Goal: Task Accomplishment & Management: Manage account settings

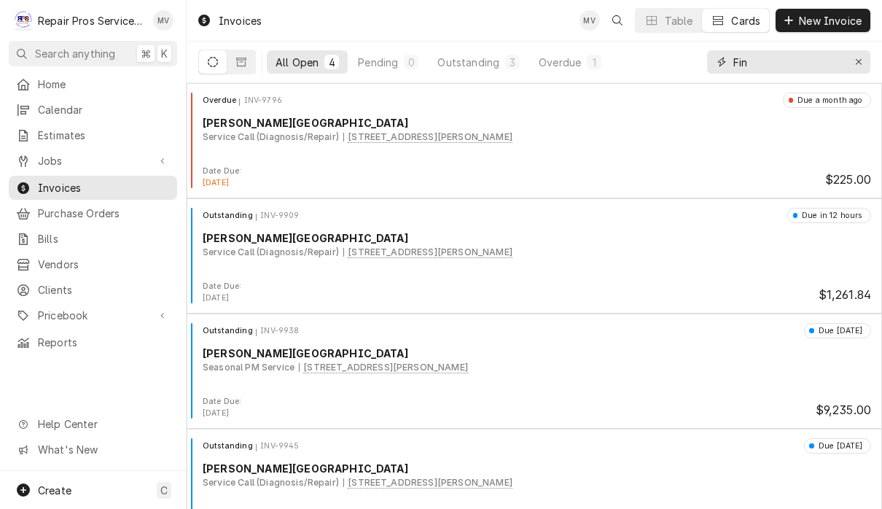
click at [779, 56] on input "Fin" at bounding box center [787, 61] width 109 height 23
type input "F"
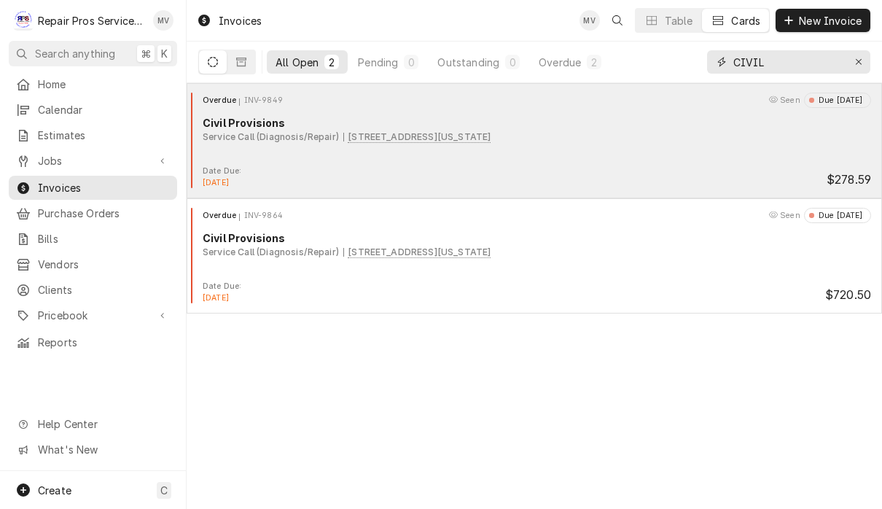
type input "CIVIL"
click at [615, 140] on div "Service Call (Diagnosis/Repair) 720 Mississippi Ave, Signal Mountain, TN 37377" at bounding box center [537, 136] width 668 height 13
click at [591, 144] on div "Overdue INV-9849 Seen Due 22 days ago Civil Provisions Service Call (Diagnosis/…" at bounding box center [534, 129] width 684 height 73
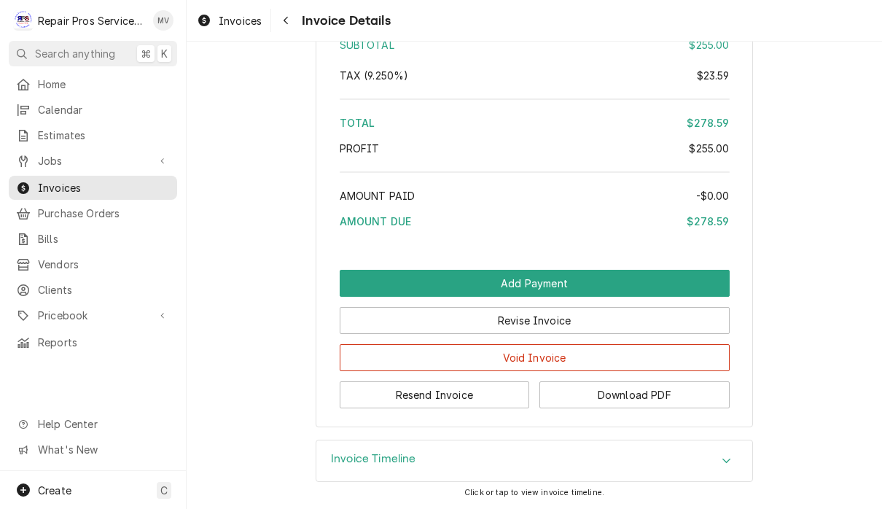
scroll to position [2247, 0]
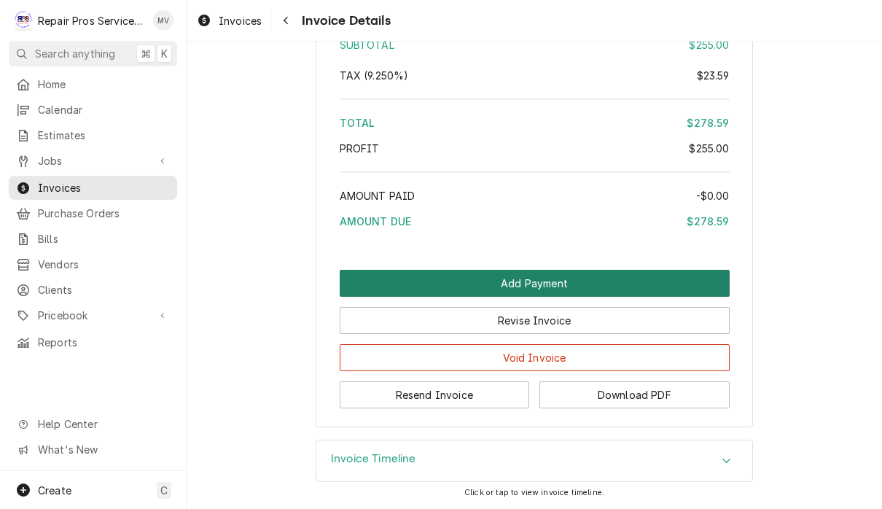
click at [614, 278] on button "Add Payment" at bounding box center [535, 283] width 390 height 27
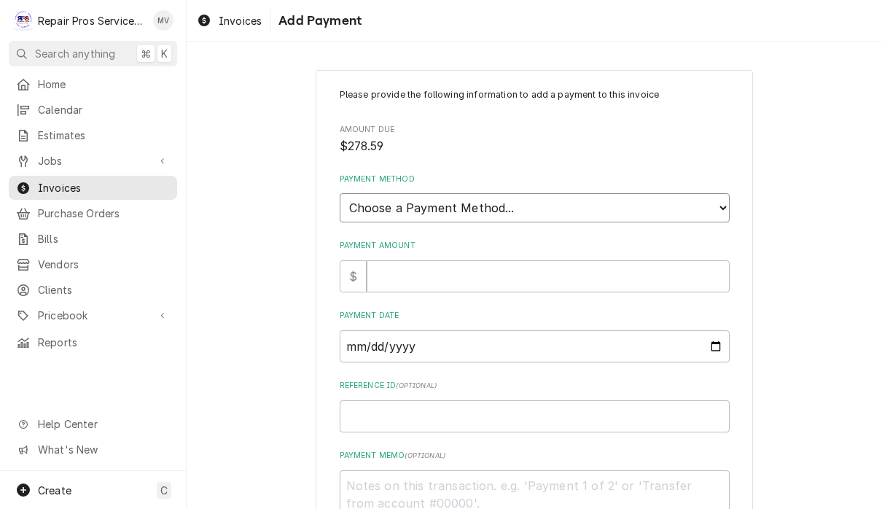
click at [593, 193] on select "Choose a Payment Method... Cash Check Credit/Debit Card ACH/eCheck Other" at bounding box center [535, 207] width 390 height 29
select select "2"
type textarea "x"
click at [541, 264] on input "Payment Amount" at bounding box center [548, 276] width 363 height 32
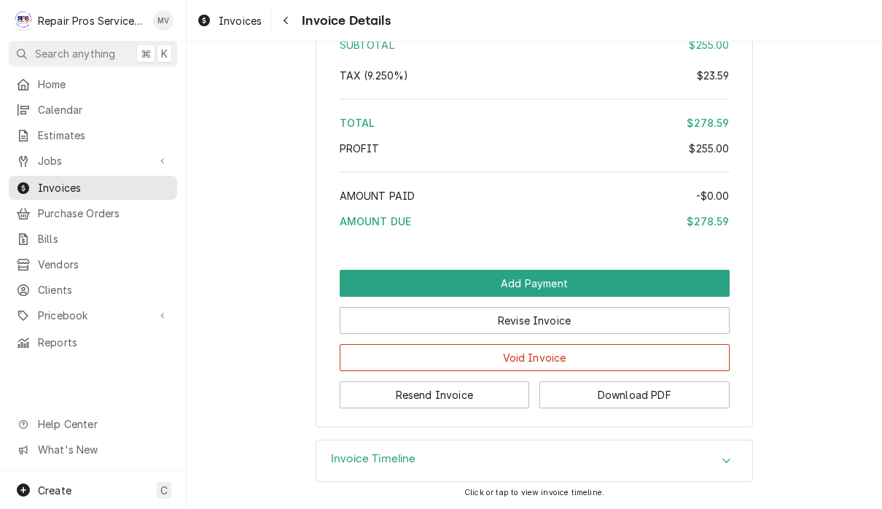
scroll to position [2247, 0]
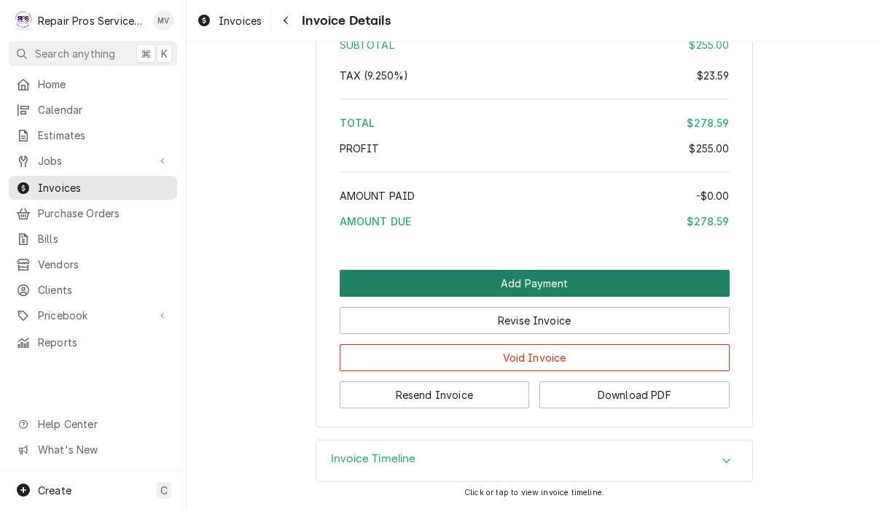
click at [622, 281] on button "Add Payment" at bounding box center [535, 283] width 390 height 27
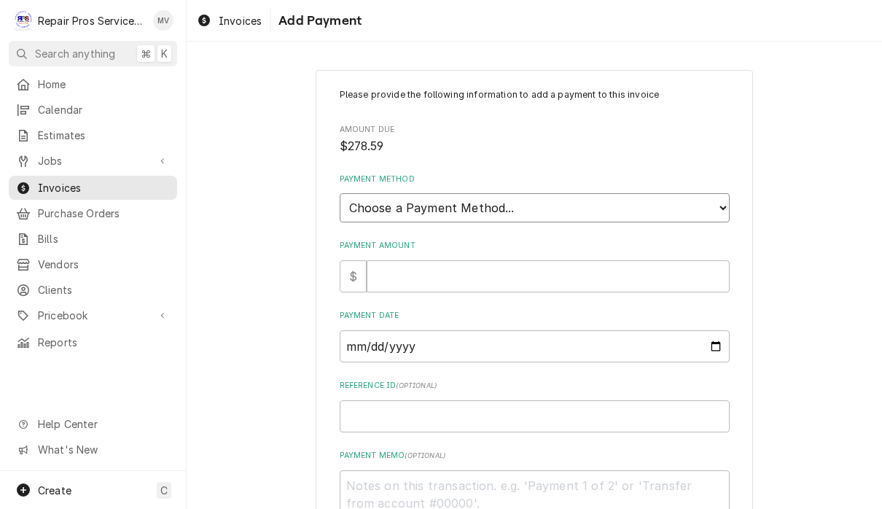
click at [628, 196] on select "Choose a Payment Method... Cash Check Credit/Debit Card ACH/eCheck Other" at bounding box center [535, 207] width 390 height 29
select select "2"
click at [597, 270] on input "Payment Amount" at bounding box center [548, 276] width 363 height 32
click at [580, 260] on input "Payment Amount" at bounding box center [548, 276] width 363 height 32
type textarea "x"
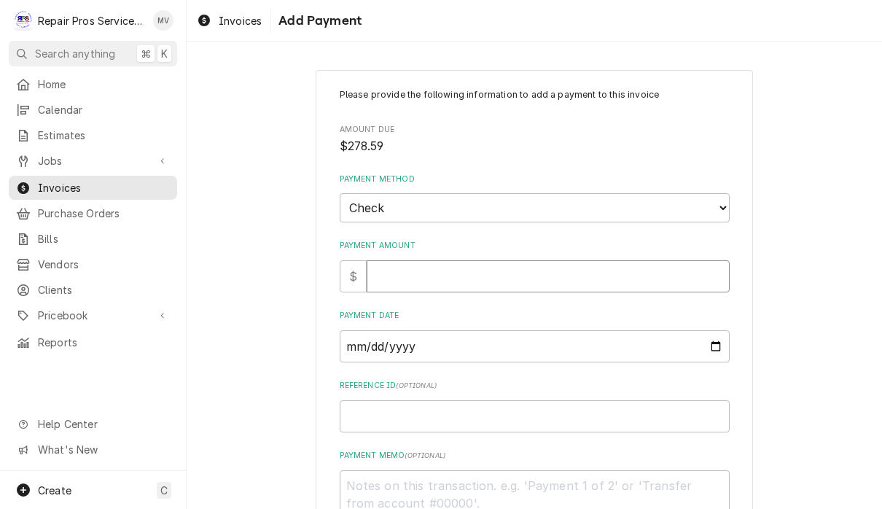
type input "2"
type textarea "x"
type input "27"
type textarea "x"
type input "278"
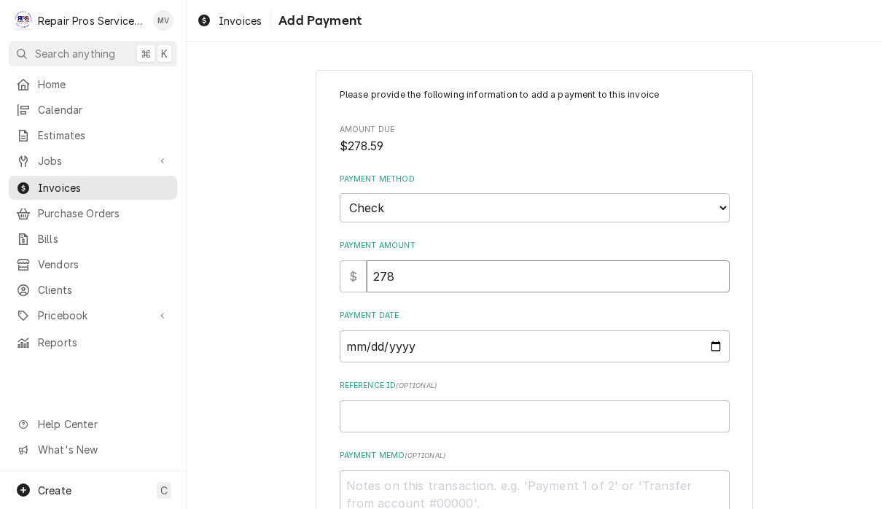
type textarea "x"
type input "278.5"
type textarea "x"
type input "278.59"
click at [471, 336] on input "Payment Date" at bounding box center [535, 346] width 390 height 32
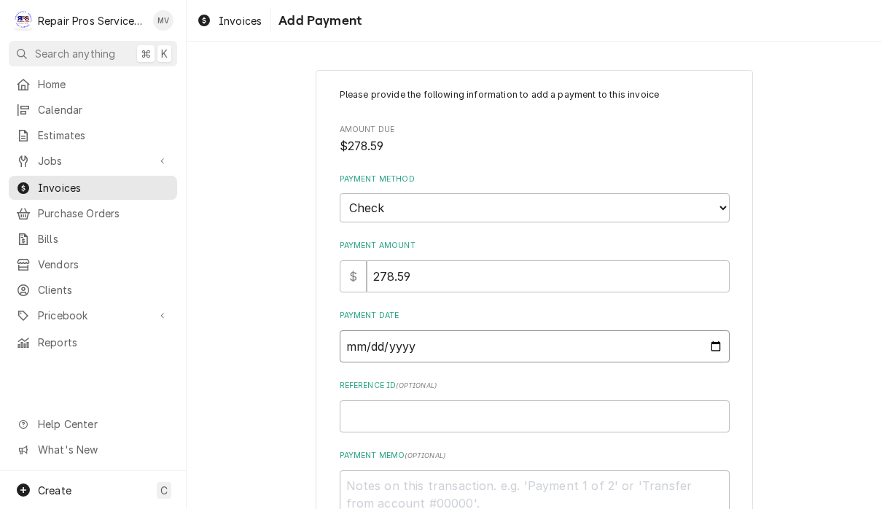
type input "2025-09-06"
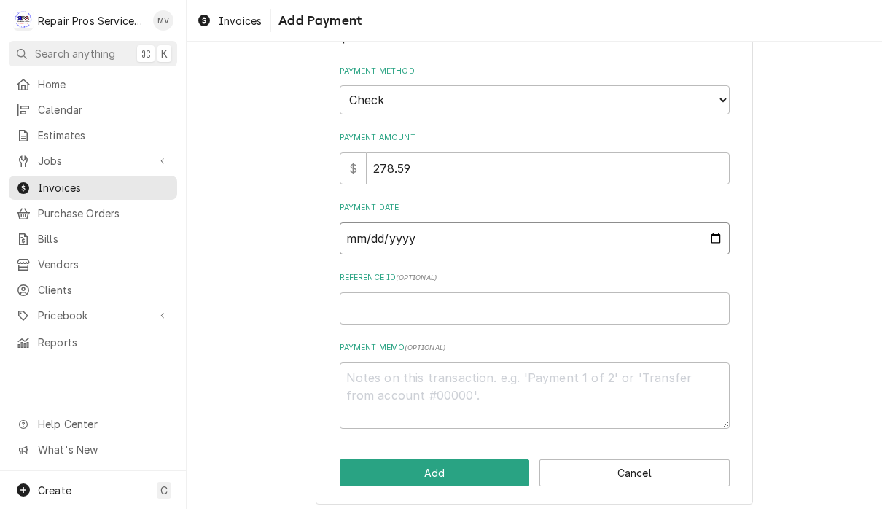
scroll to position [107, 0]
click at [481, 297] on input "Reference ID ( optional )" at bounding box center [535, 309] width 390 height 32
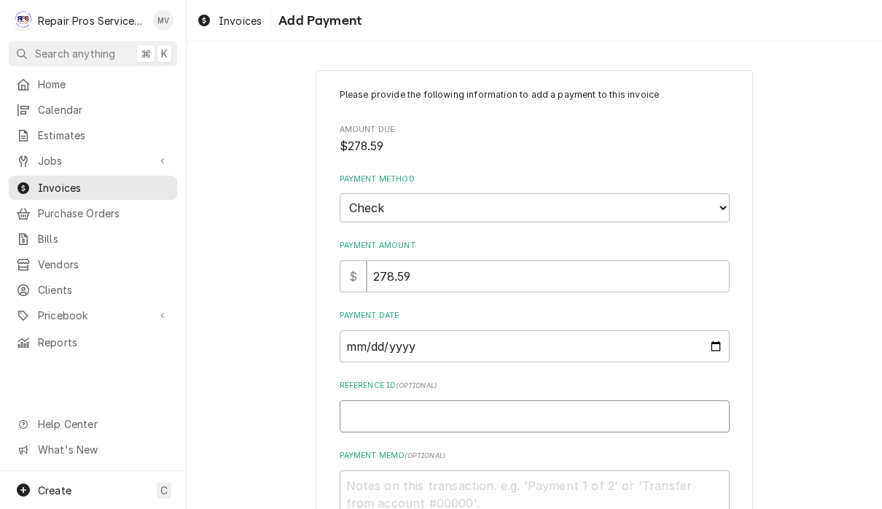
scroll to position [0, 0]
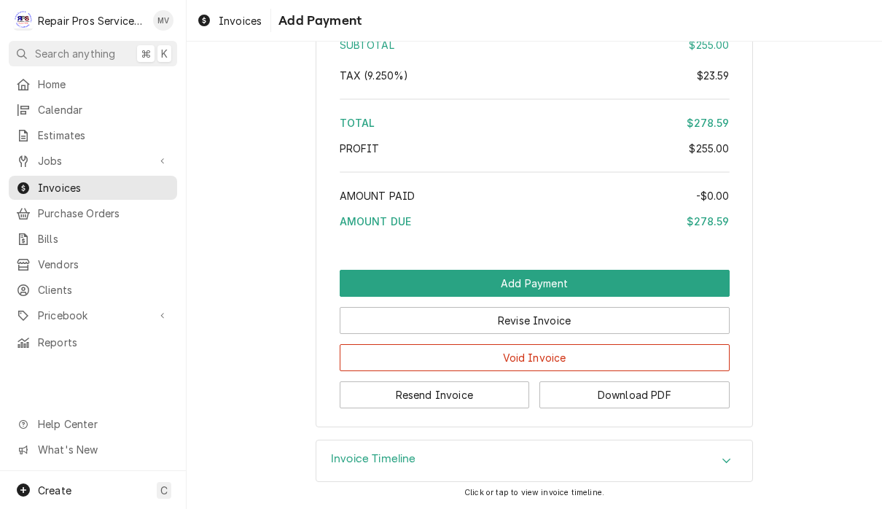
scroll to position [2247, 0]
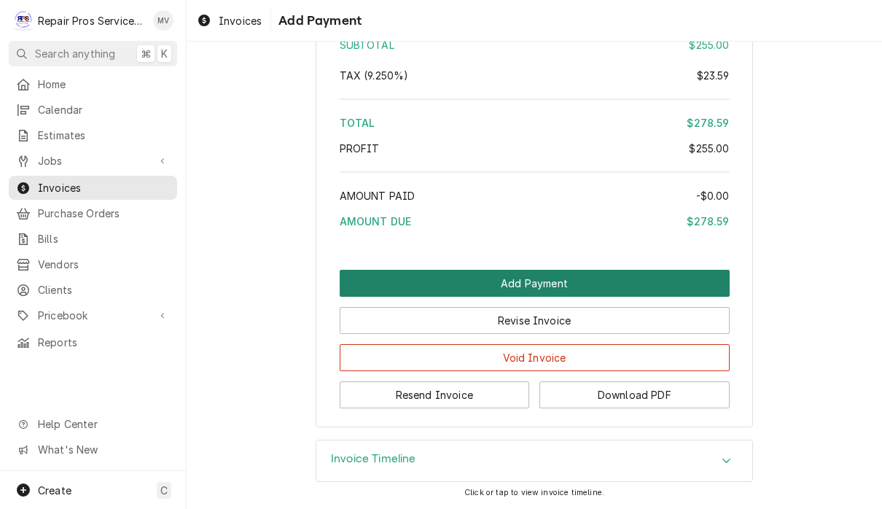
click at [569, 287] on button "Add Payment" at bounding box center [535, 283] width 390 height 27
type textarea "x"
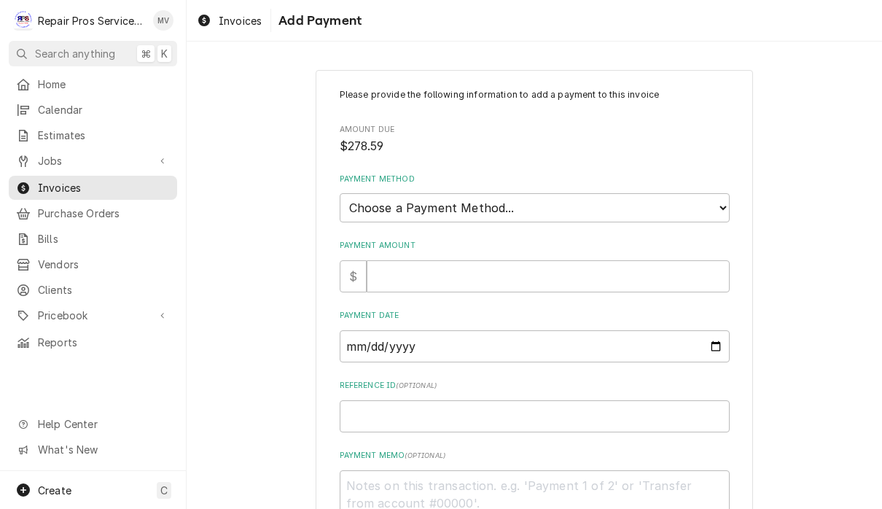
click at [504, 210] on select "Choose a Payment Method... Cash Check Credit/Debit Card ACH/eCheck Other" at bounding box center [535, 207] width 390 height 29
select select "2"
click at [446, 269] on input "Payment Amount" at bounding box center [548, 276] width 363 height 32
type textarea "x"
type input "2"
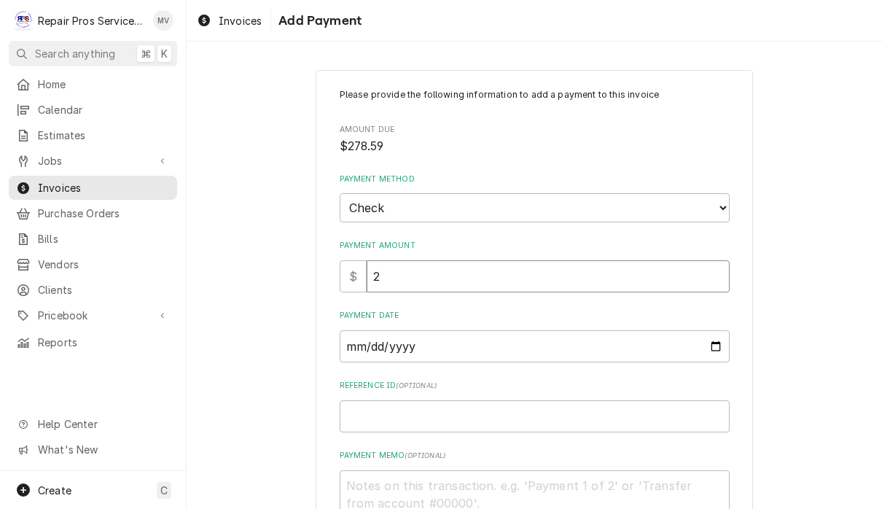
type textarea "x"
type input "27"
type textarea "x"
type input "278"
type textarea "x"
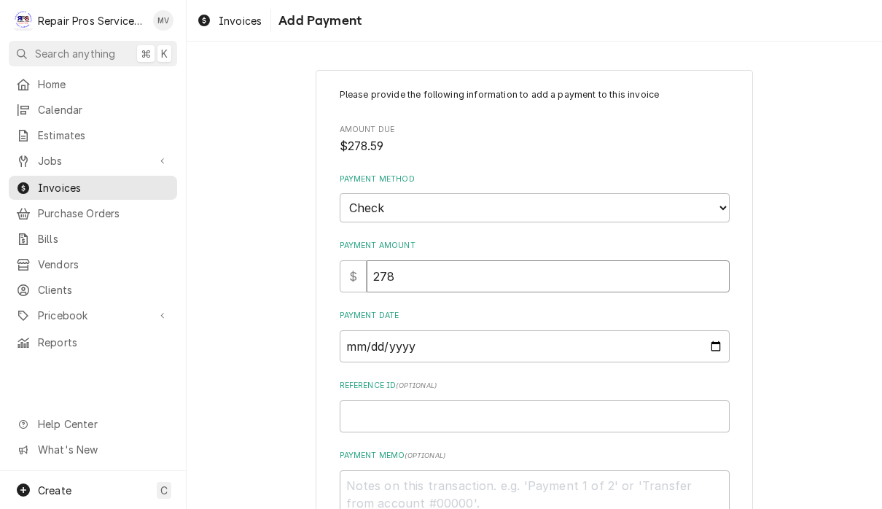
type input "278.5"
type textarea "x"
type input "278.59"
click at [443, 340] on input "Payment Date" at bounding box center [535, 346] width 390 height 32
type input "2025-09-06"
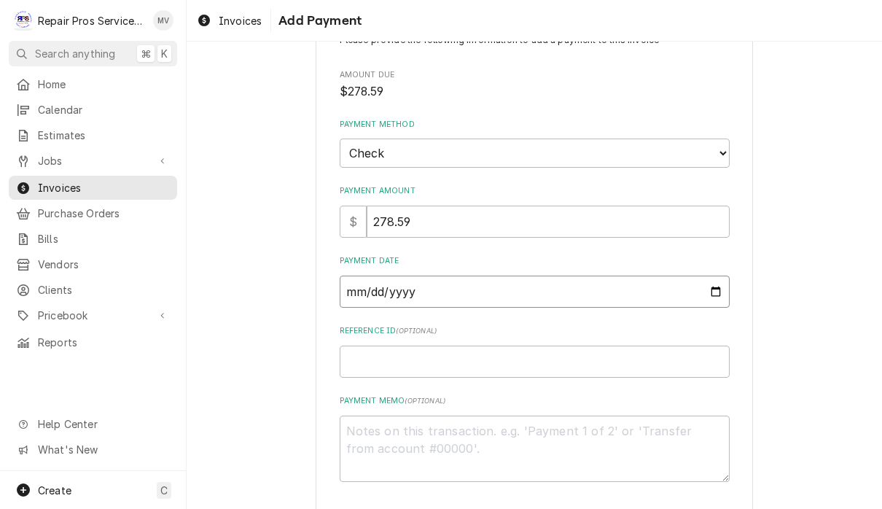
scroll to position [77, 0]
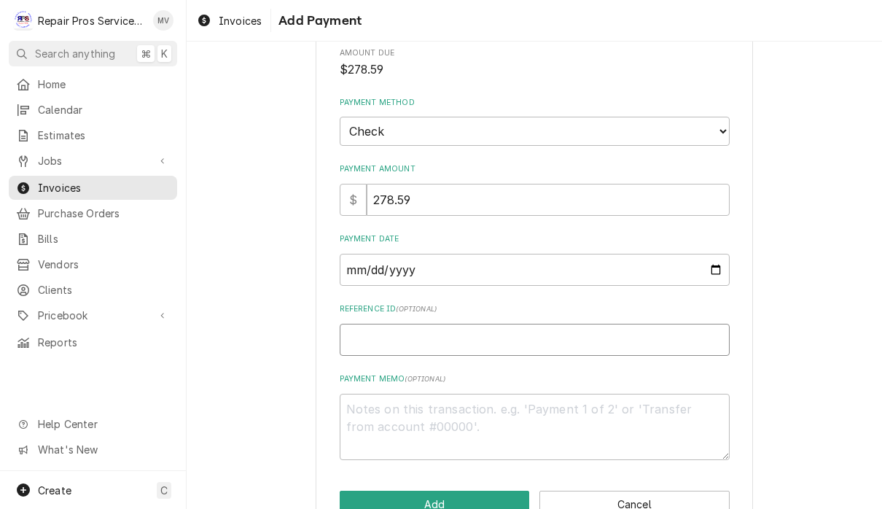
click at [408, 332] on input "Reference ID ( optional )" at bounding box center [535, 340] width 390 height 32
click at [420, 325] on input "Reference ID ( optional )" at bounding box center [535, 340] width 390 height 32
paste input "9849"
type textarea "x"
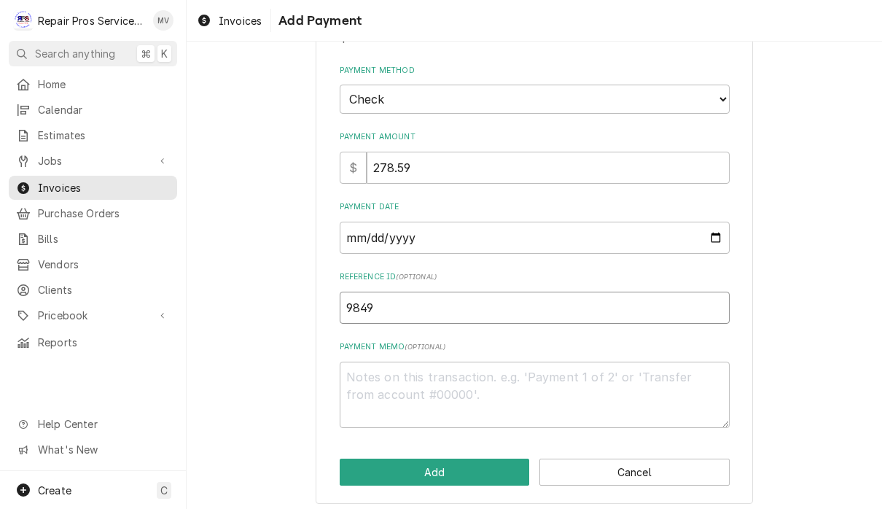
scroll to position [107, 0]
type input "9849"
click at [389, 378] on textarea "Payment Memo ( optional )" at bounding box center [535, 396] width 390 height 66
type textarea "x"
type textarea "2"
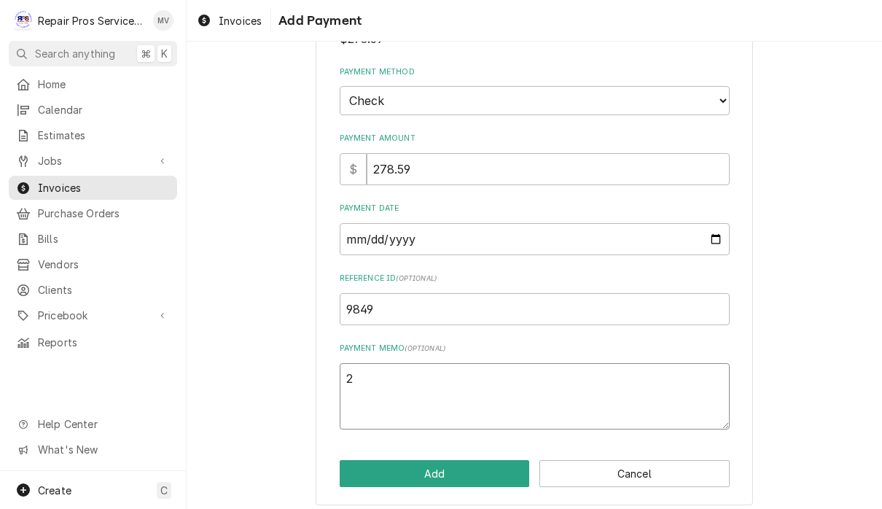
type textarea "x"
type textarea "27"
type textarea "x"
type textarea "270"
type textarea "x"
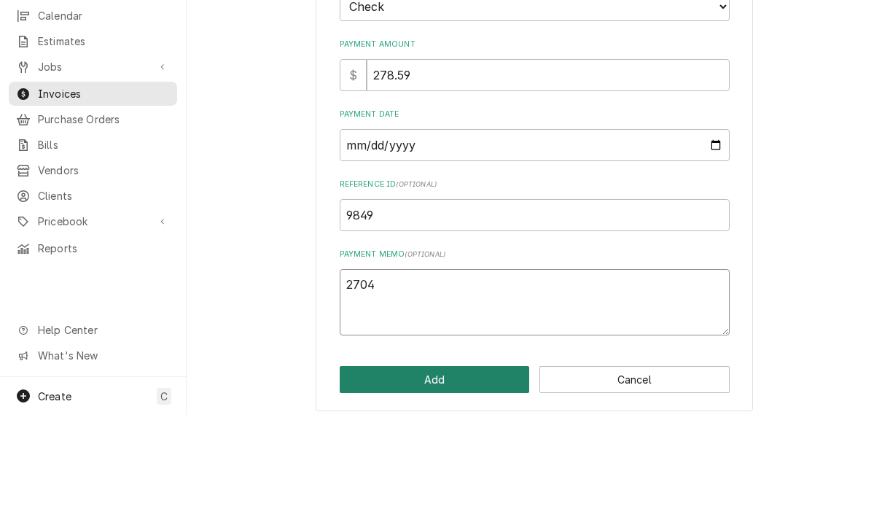
type textarea "2704"
click at [446, 460] on button "Add" at bounding box center [435, 473] width 190 height 27
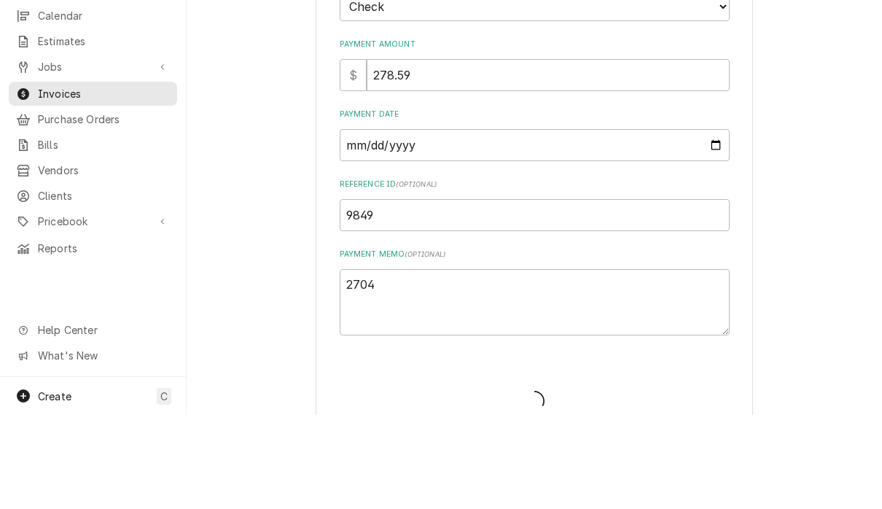
scroll to position [1, 0]
type textarea "x"
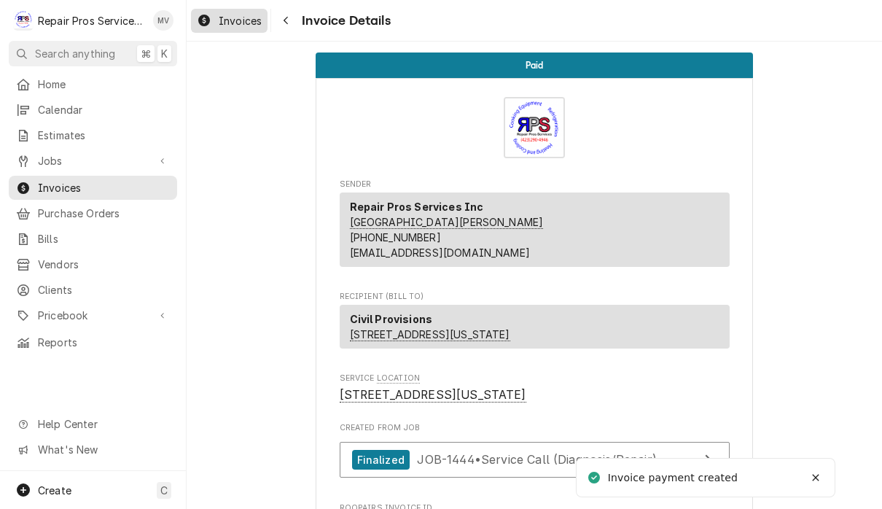
click at [243, 16] on span "Invoices" at bounding box center [240, 20] width 43 height 15
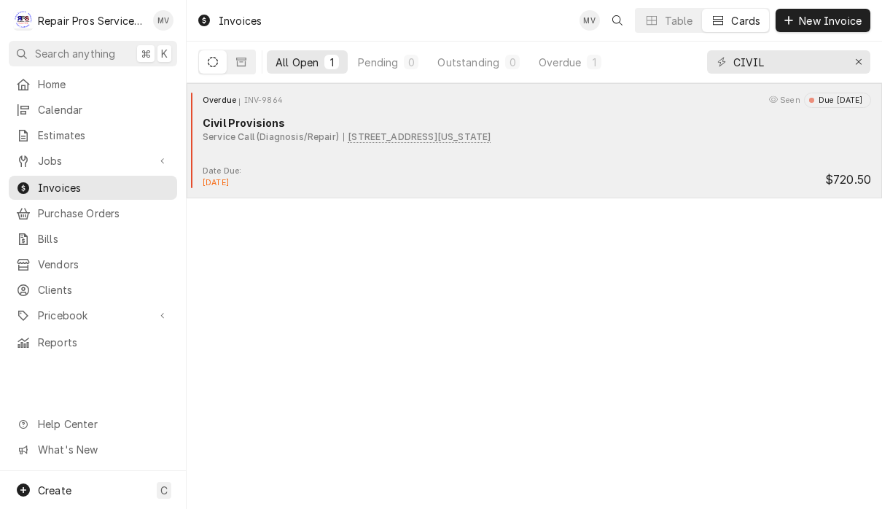
click at [476, 165] on div "Overdue INV-9864 Seen Due [DATE] Civil Provisions Service Call (Diagnosis/Repai…" at bounding box center [534, 129] width 684 height 73
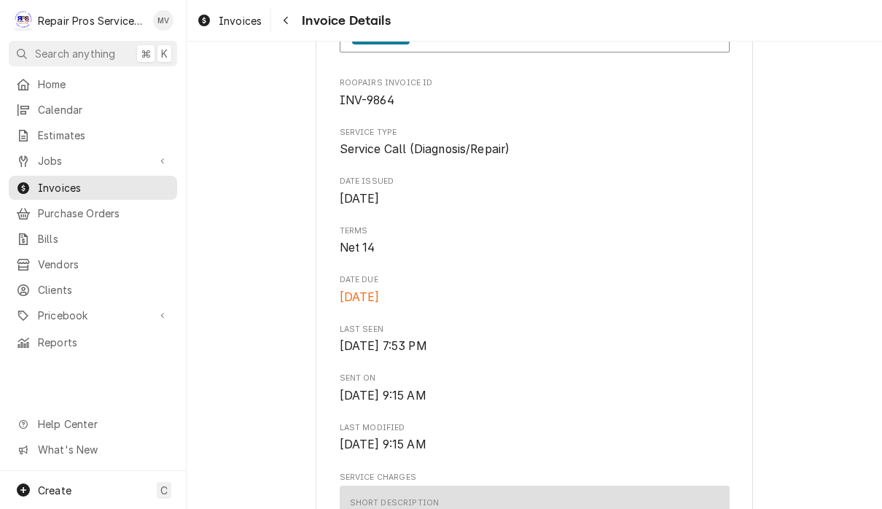
scroll to position [326, 0]
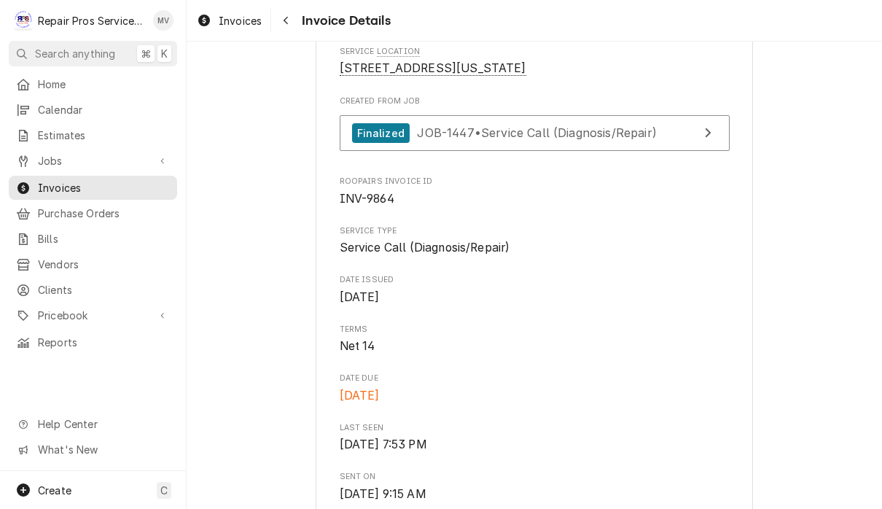
click at [380, 206] on span "INV-9864" at bounding box center [367, 199] width 55 height 14
copy span "9864"
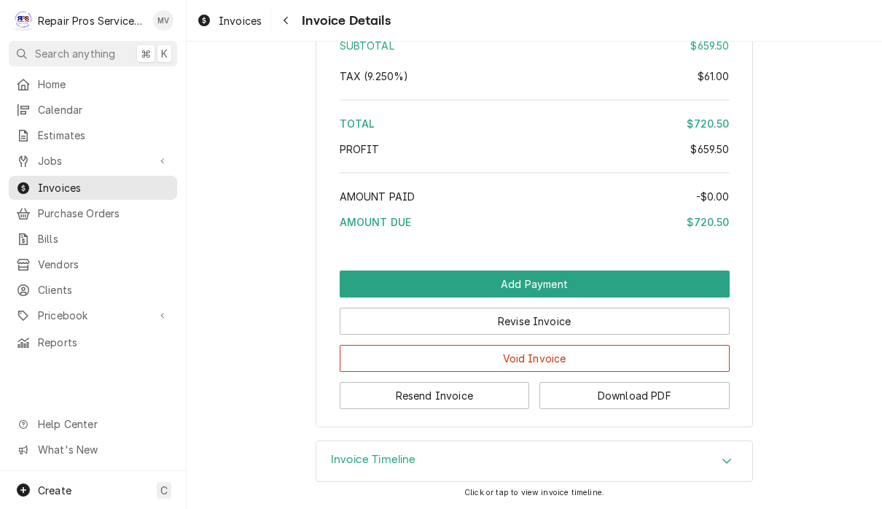
scroll to position [2672, 0]
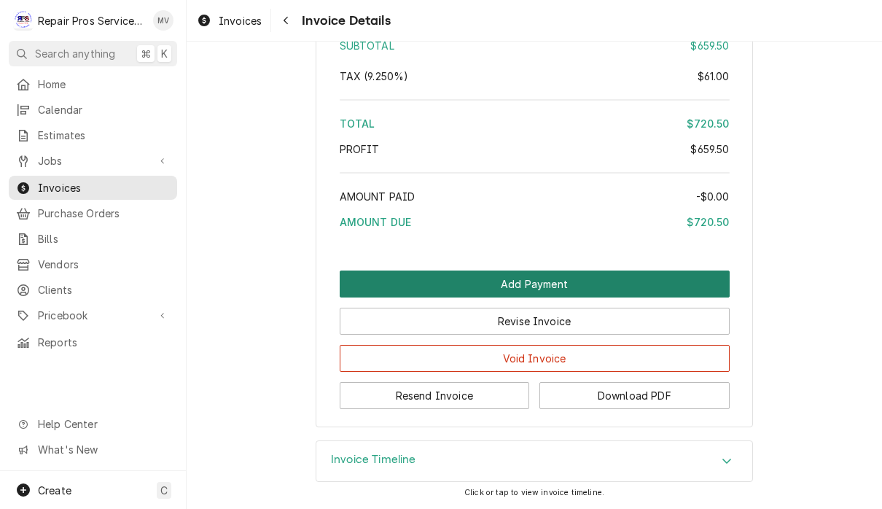
click at [543, 285] on button "Add Payment" at bounding box center [535, 283] width 390 height 27
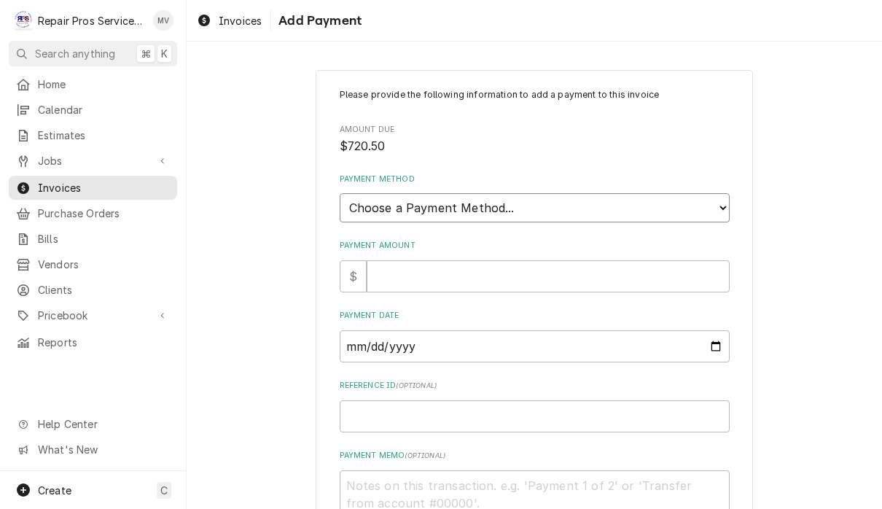
click at [571, 198] on select "Choose a Payment Method... Cash Check Credit/Debit Card ACH/eCheck Other" at bounding box center [535, 207] width 390 height 29
select select "2"
click at [510, 262] on input "Payment Amount" at bounding box center [548, 276] width 363 height 32
click at [476, 275] on input "Payment Amount" at bounding box center [548, 276] width 363 height 32
type textarea "x"
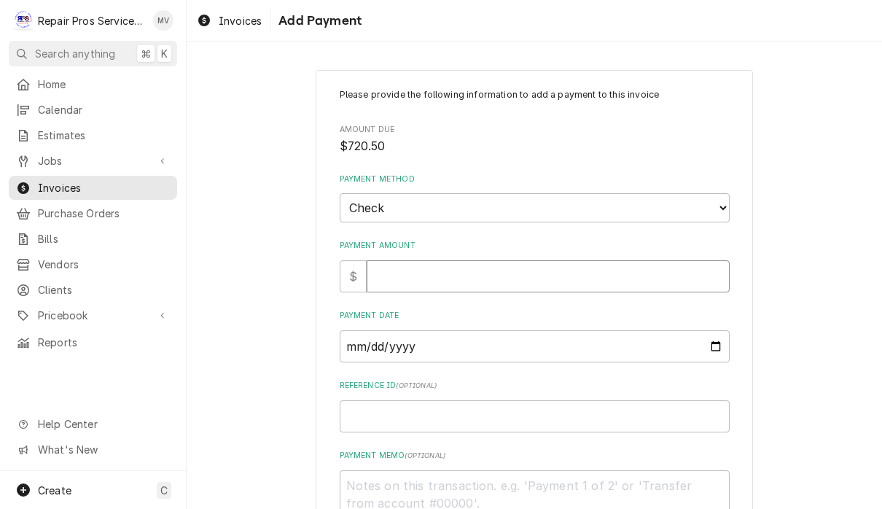
type input "7"
type textarea "x"
type input "72"
type textarea "x"
type input "720"
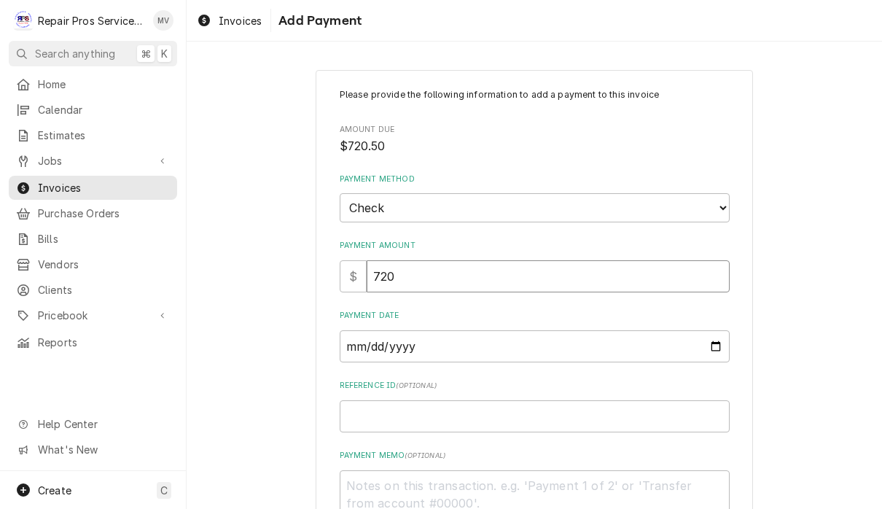
type textarea "x"
type input "720.5"
type textarea "x"
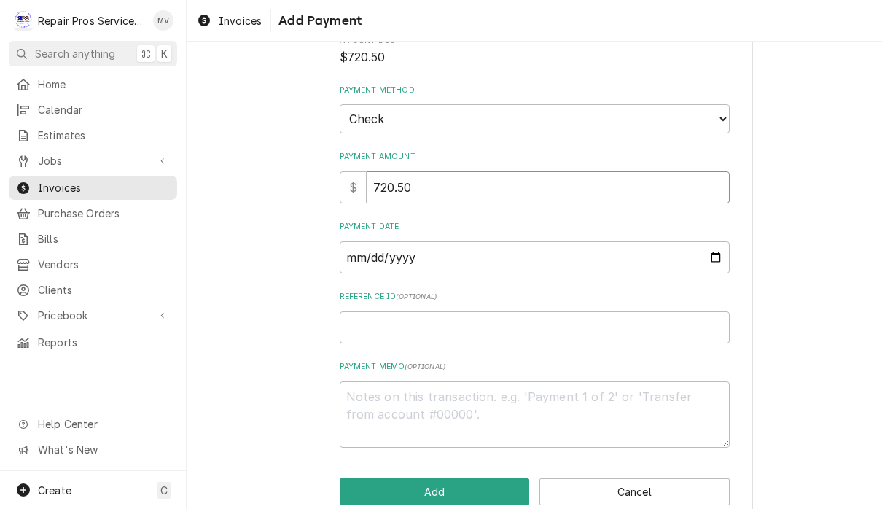
scroll to position [102, 0]
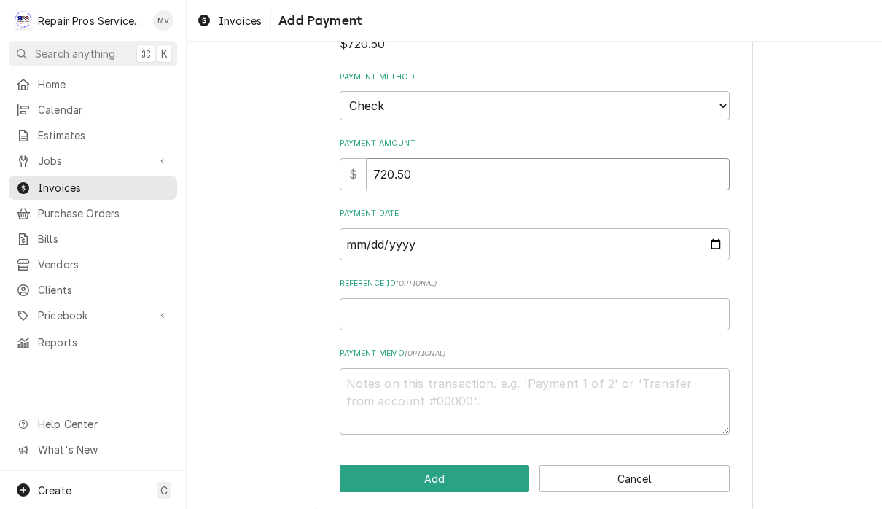
type input "720.50"
click at [392, 237] on input "Payment Date" at bounding box center [535, 244] width 390 height 32
type input "2025-09-06"
click at [477, 305] on input "Reference ID ( optional )" at bounding box center [535, 314] width 390 height 32
click at [381, 306] on input "Reference ID ( optional )" at bounding box center [535, 314] width 390 height 32
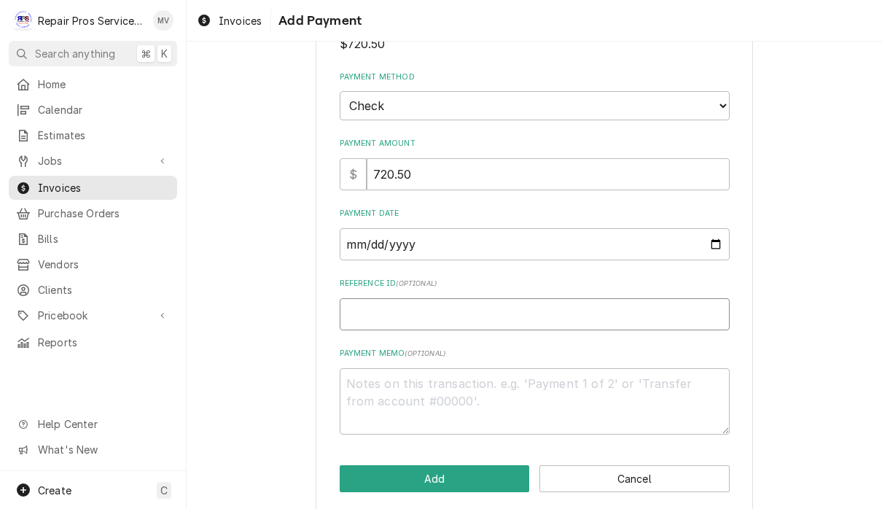
paste input "9864"
type textarea "x"
type input "9864"
click at [470, 384] on textarea "Payment Memo ( optional )" at bounding box center [535, 401] width 390 height 66
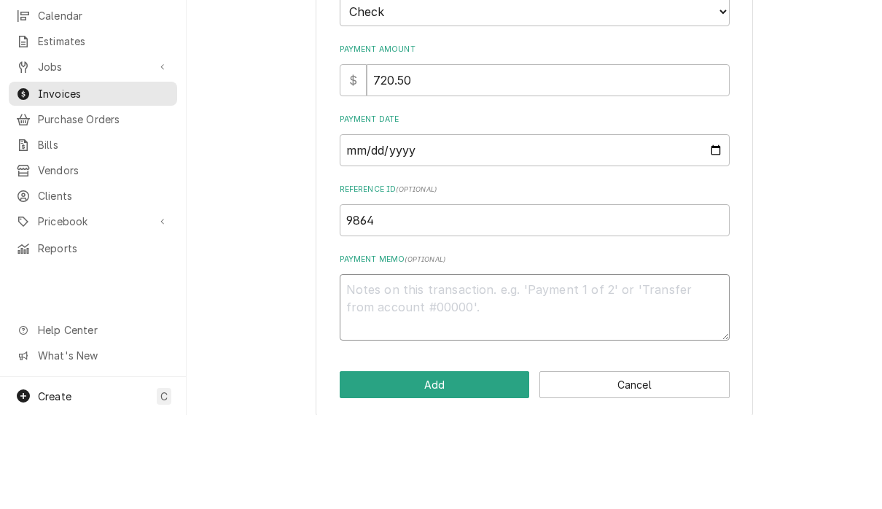
type textarea "x"
type textarea "2"
type textarea "x"
type textarea "27"
type textarea "x"
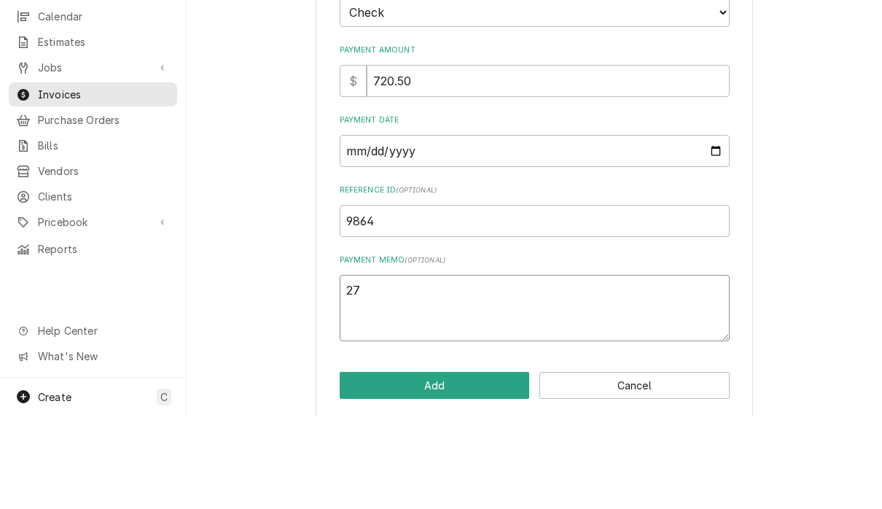
type textarea "270"
type textarea "x"
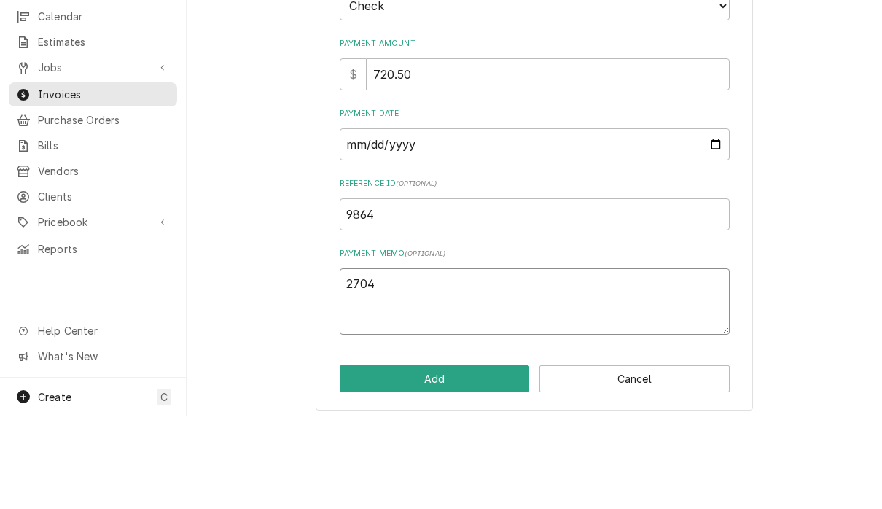
scroll to position [107, 0]
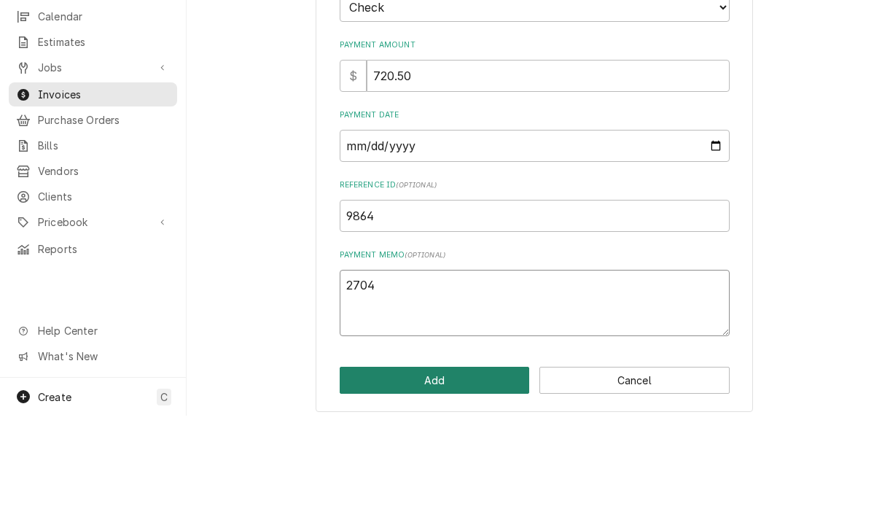
type textarea "2704"
click at [451, 460] on button "Add" at bounding box center [435, 473] width 190 height 27
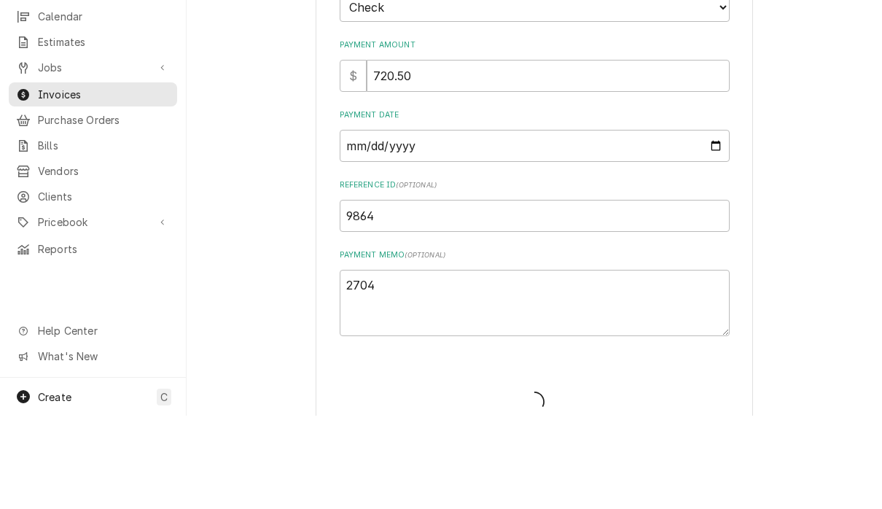
type textarea "x"
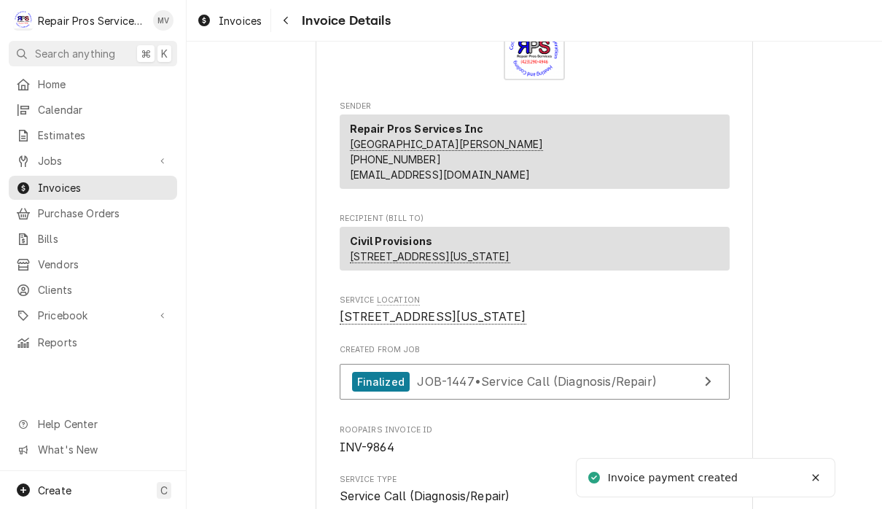
scroll to position [28, 0]
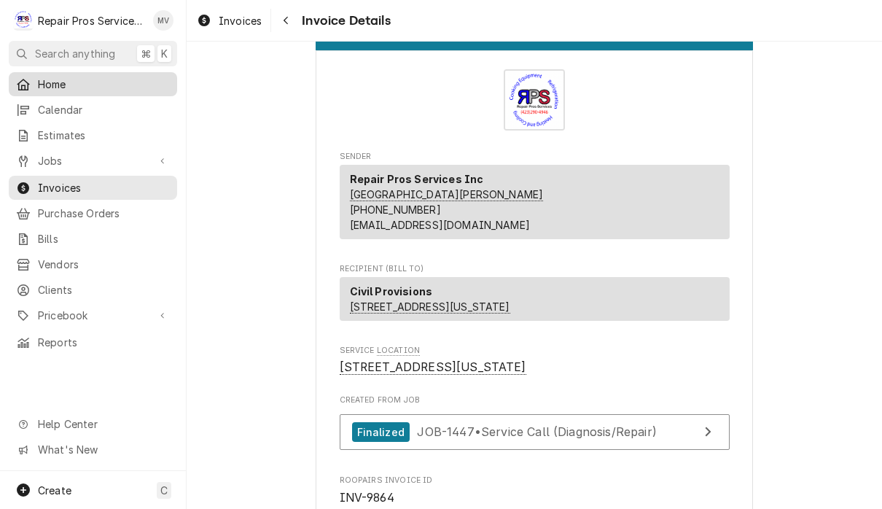
click at [85, 82] on span "Home" at bounding box center [104, 84] width 132 height 15
